Goal: Information Seeking & Learning: Learn about a topic

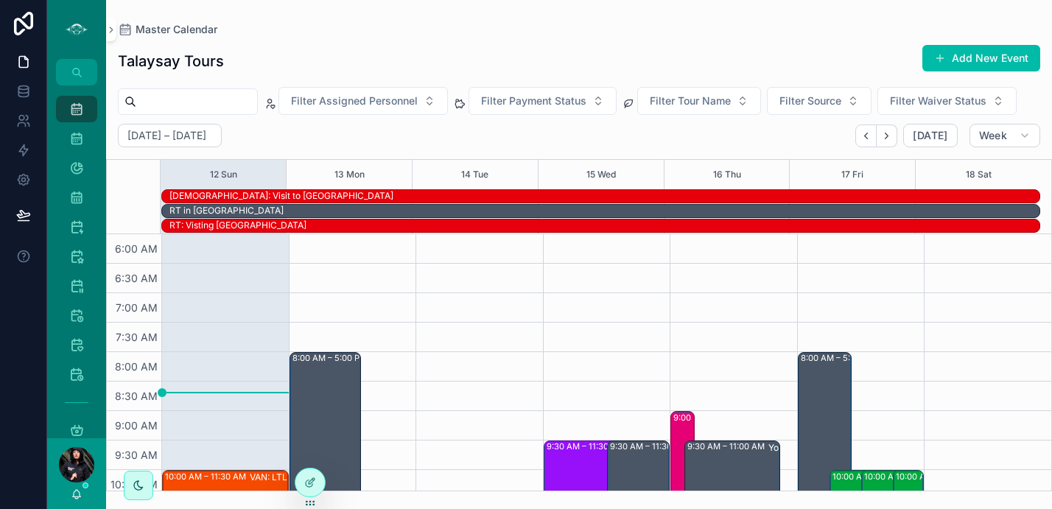
scroll to position [427, 0]
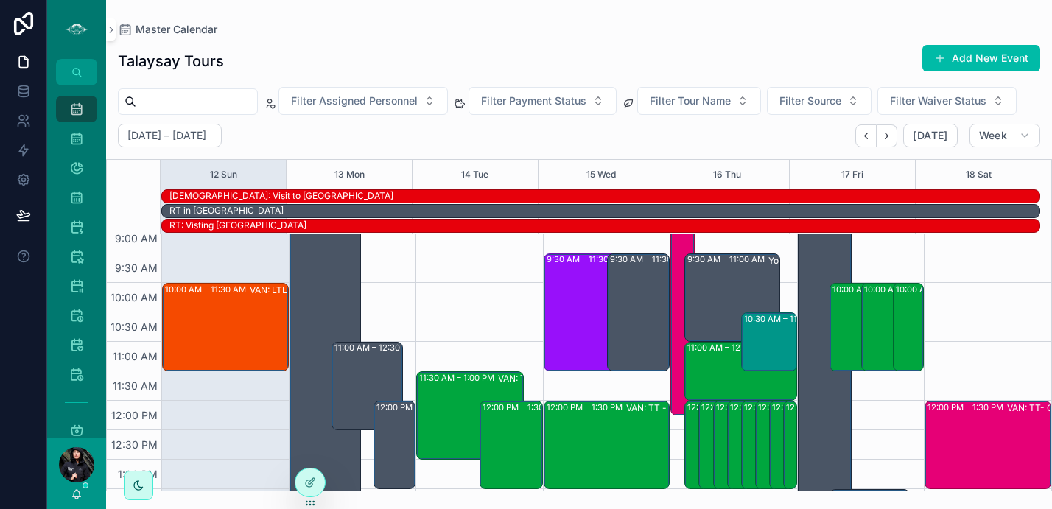
scroll to position [195, 0]
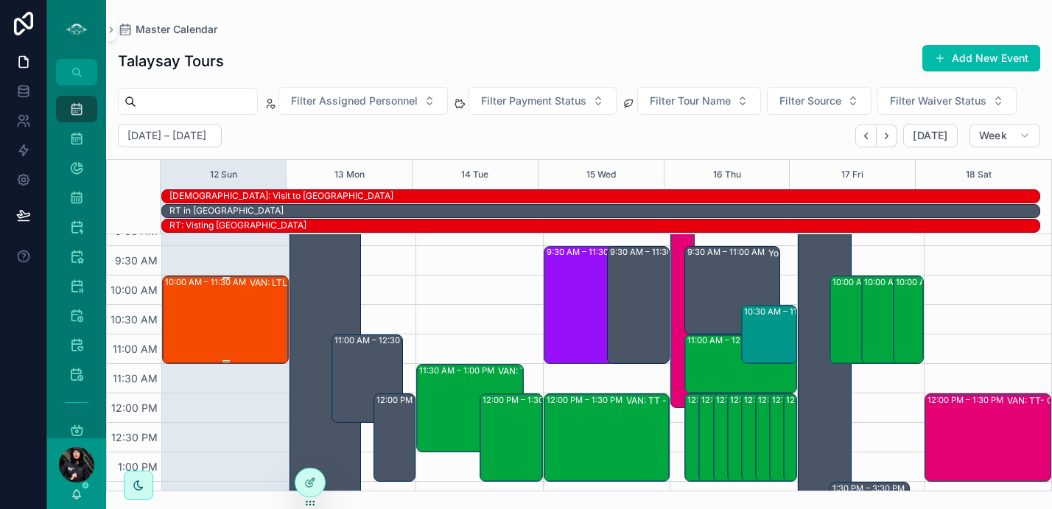
click at [214, 296] on div "10:00 AM – 11:30 AM VAN: LTL - [PERSON_NAME] (2) [PERSON_NAME], TW:ERDC-MTZY" at bounding box center [226, 319] width 122 height 85
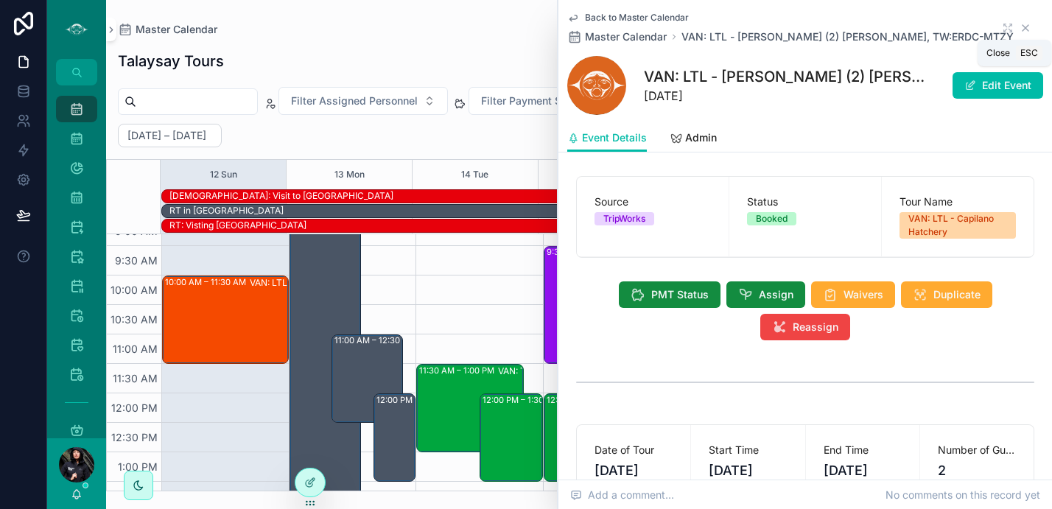
click at [1023, 26] on icon "scrollable content" at bounding box center [1026, 28] width 6 height 6
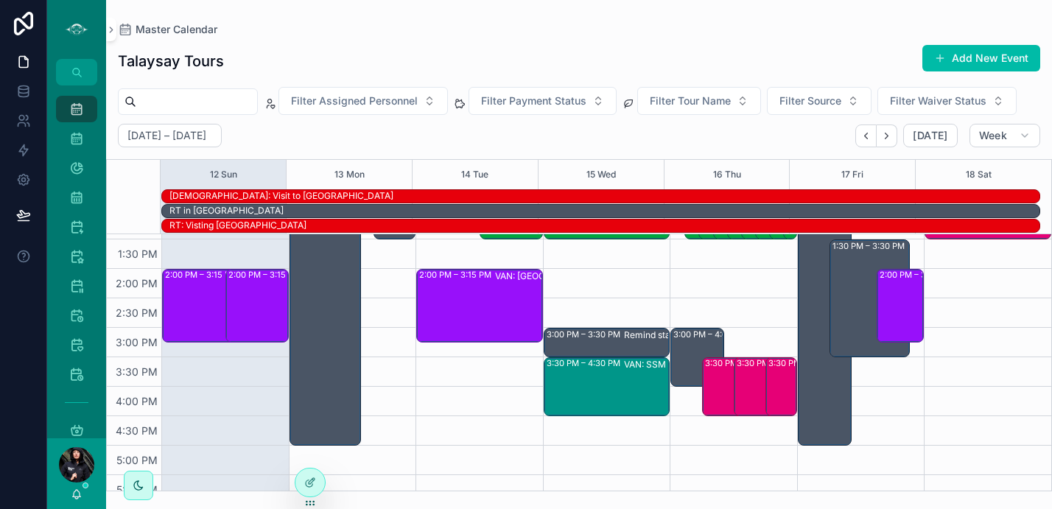
scroll to position [397, 0]
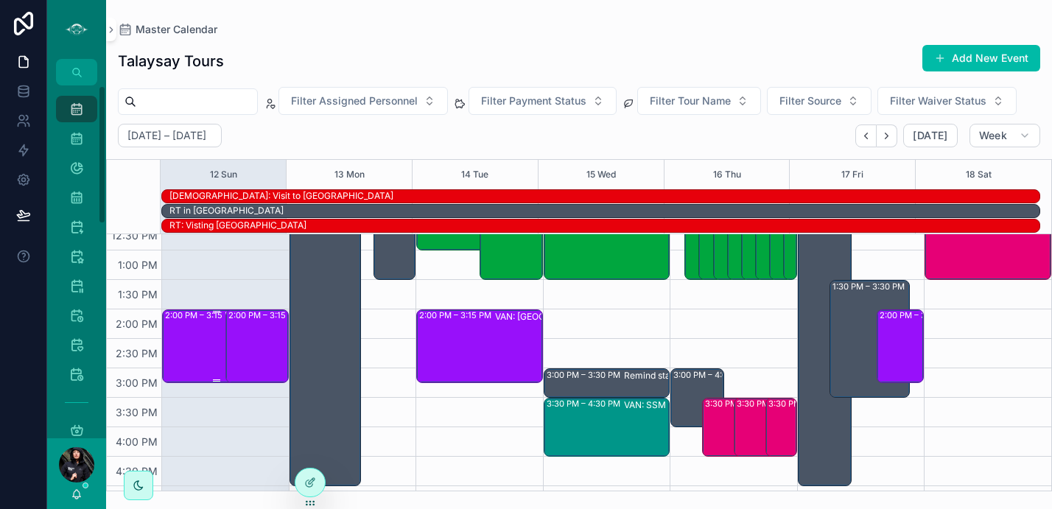
click at [184, 327] on div "2:00 PM – 3:15 PM VAN: [GEOGRAPHIC_DATA][PERSON_NAME] (1) [PERSON_NAME], TW:FSA…" at bounding box center [216, 346] width 103 height 71
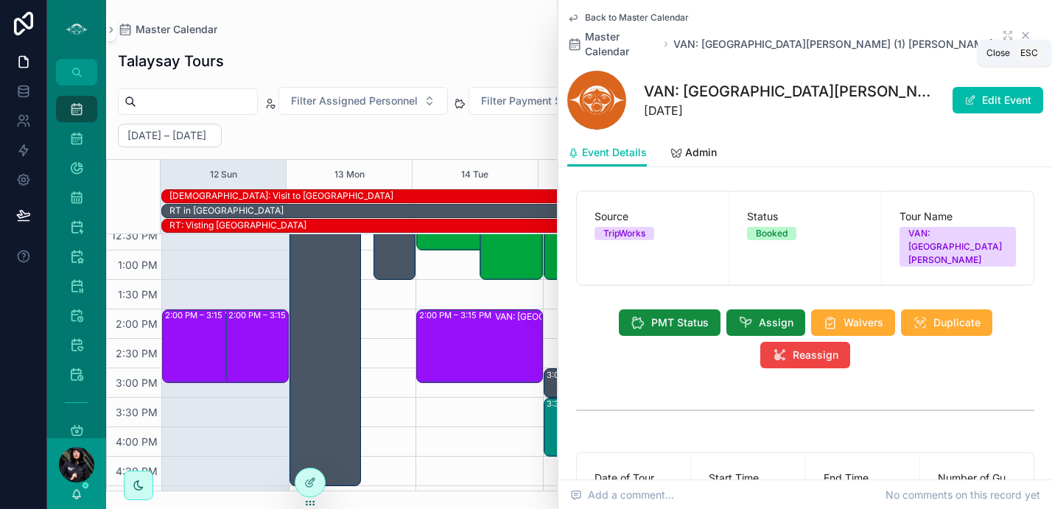
click at [1023, 32] on icon "scrollable content" at bounding box center [1026, 35] width 6 height 6
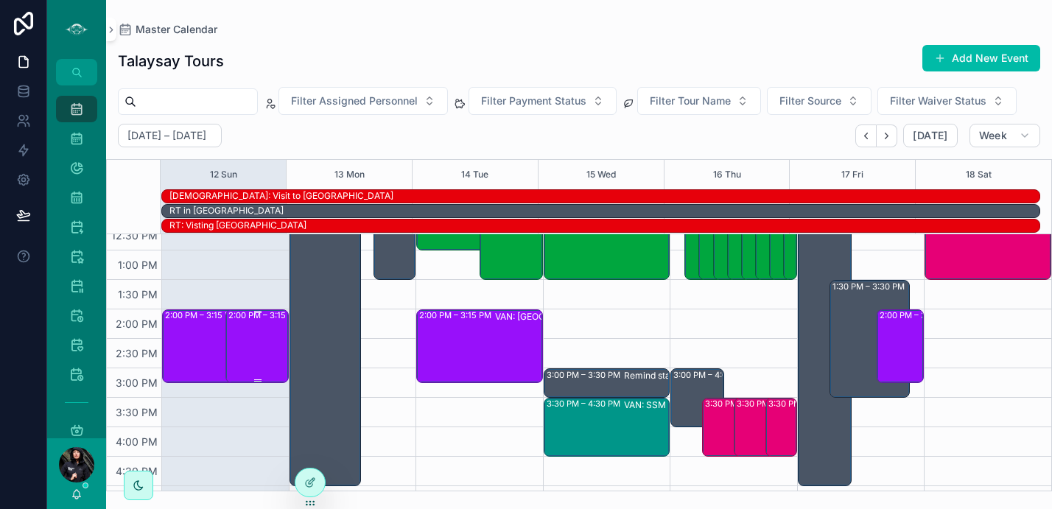
click at [257, 335] on div "2:00 PM – 3:15 PM VAN: [GEOGRAPHIC_DATA][PERSON_NAME] (2) [PERSON_NAME], TW:GKR…" at bounding box center [257, 346] width 59 height 71
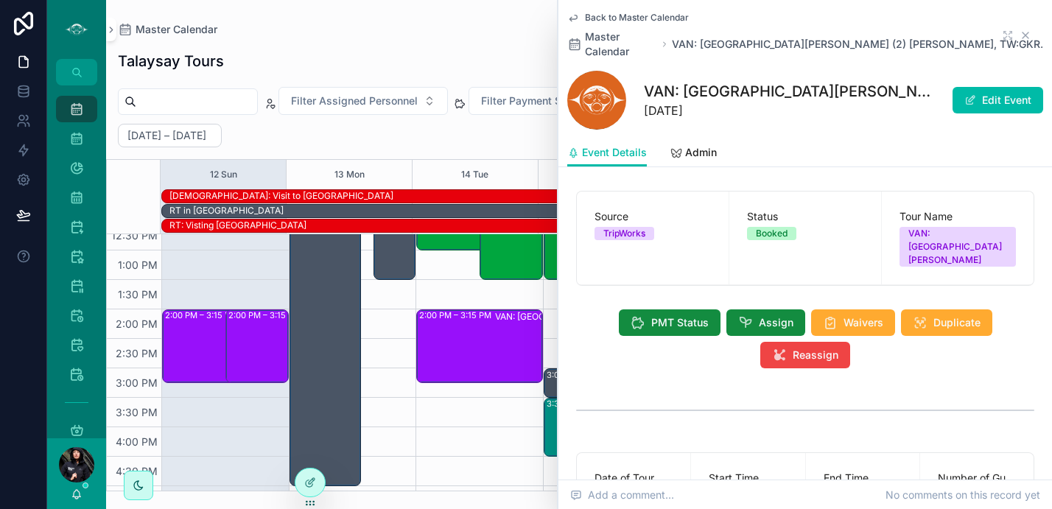
click at [1020, 29] on icon "scrollable content" at bounding box center [1026, 35] width 12 height 12
